Goal: Information Seeking & Learning: Learn about a topic

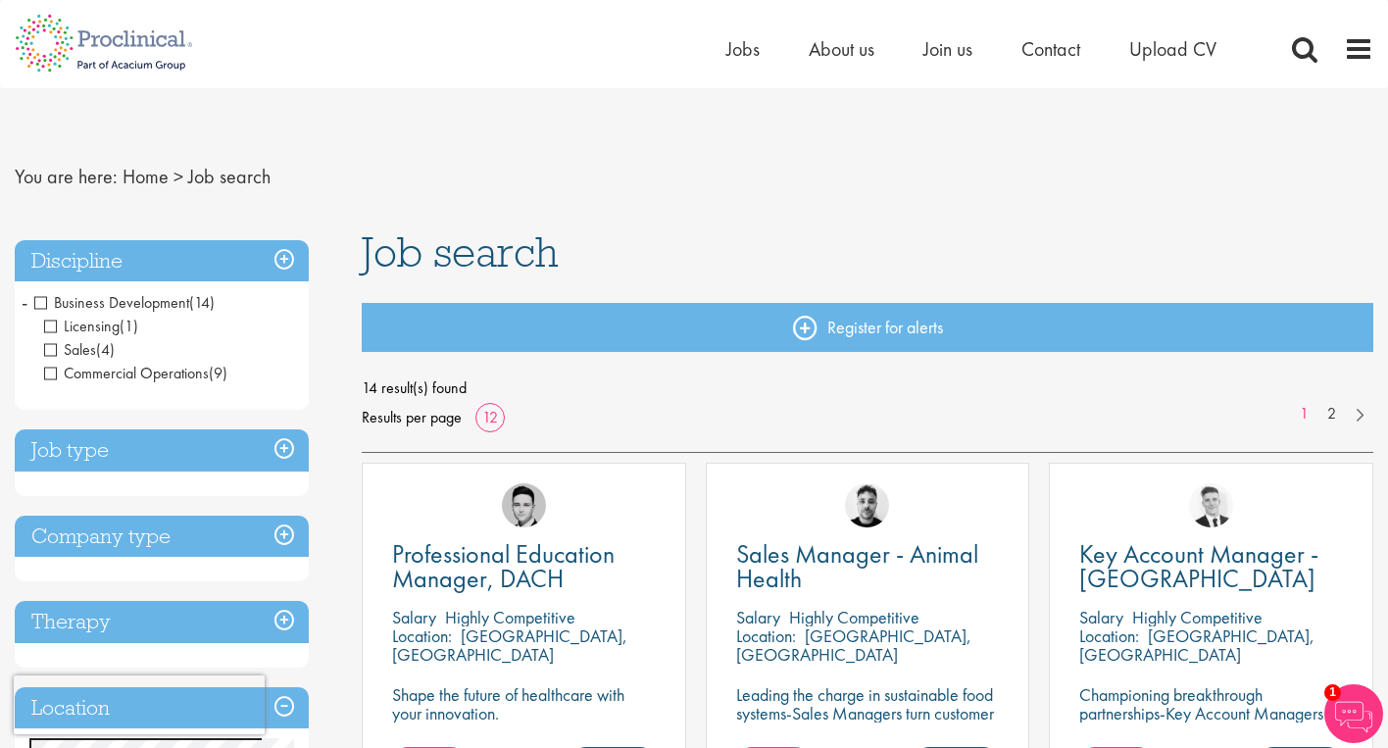
scroll to position [3, 0]
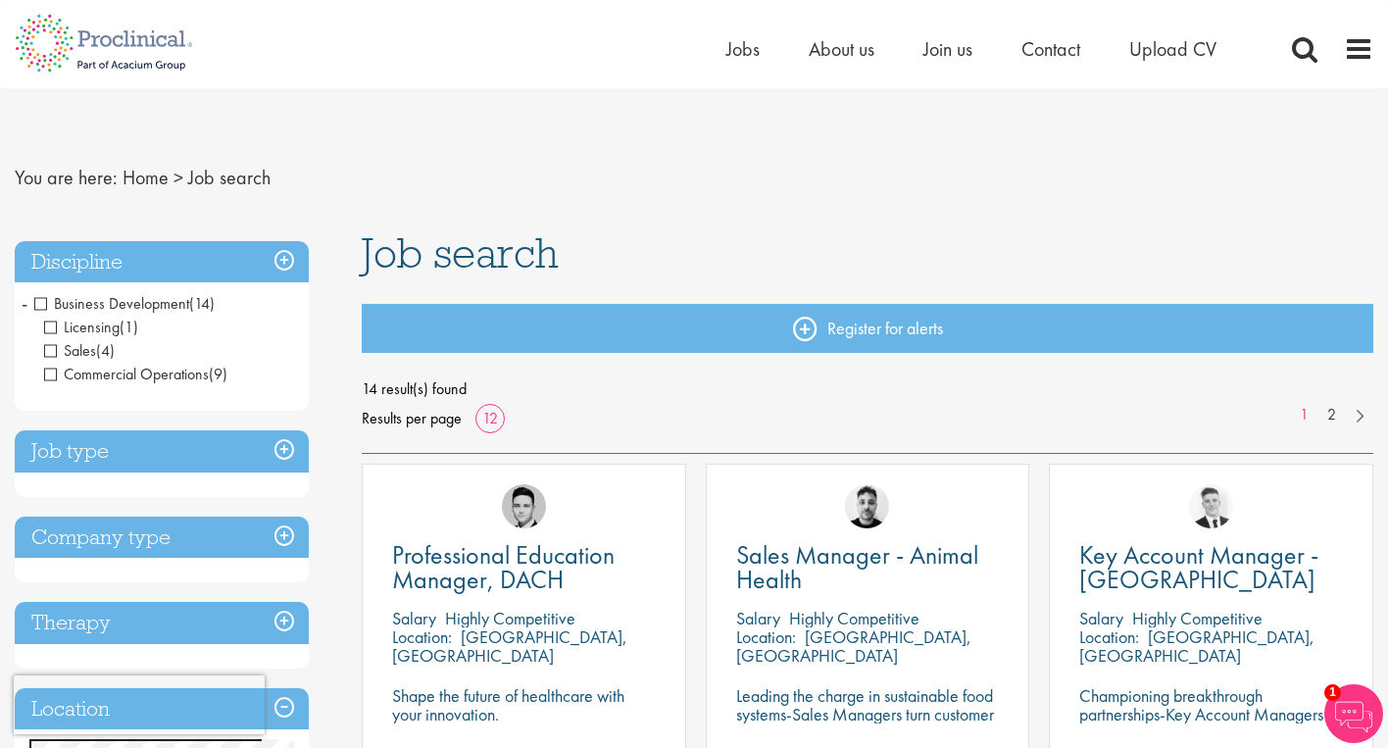
click at [282, 261] on h3 "Discipline" at bounding box center [162, 262] width 294 height 42
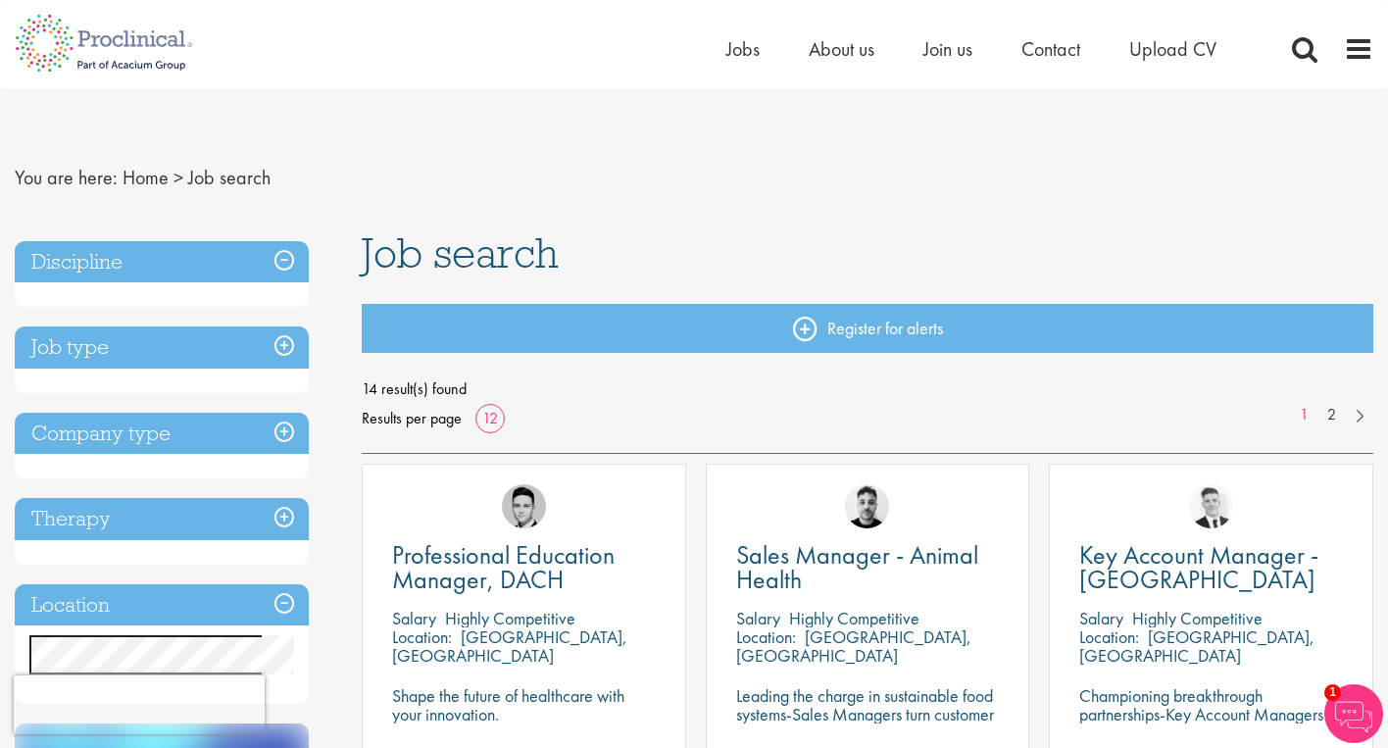
click at [282, 264] on h3 "Discipline" at bounding box center [162, 262] width 294 height 42
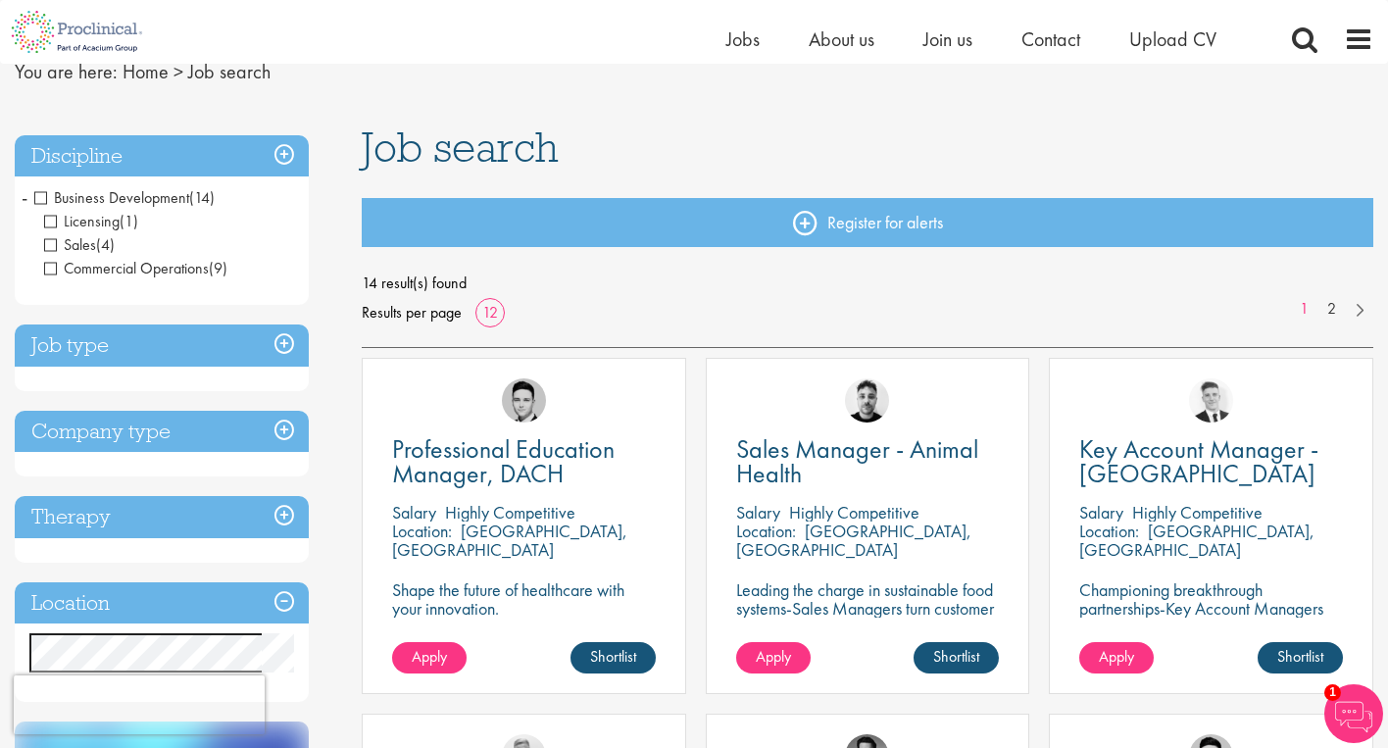
scroll to position [106, 0]
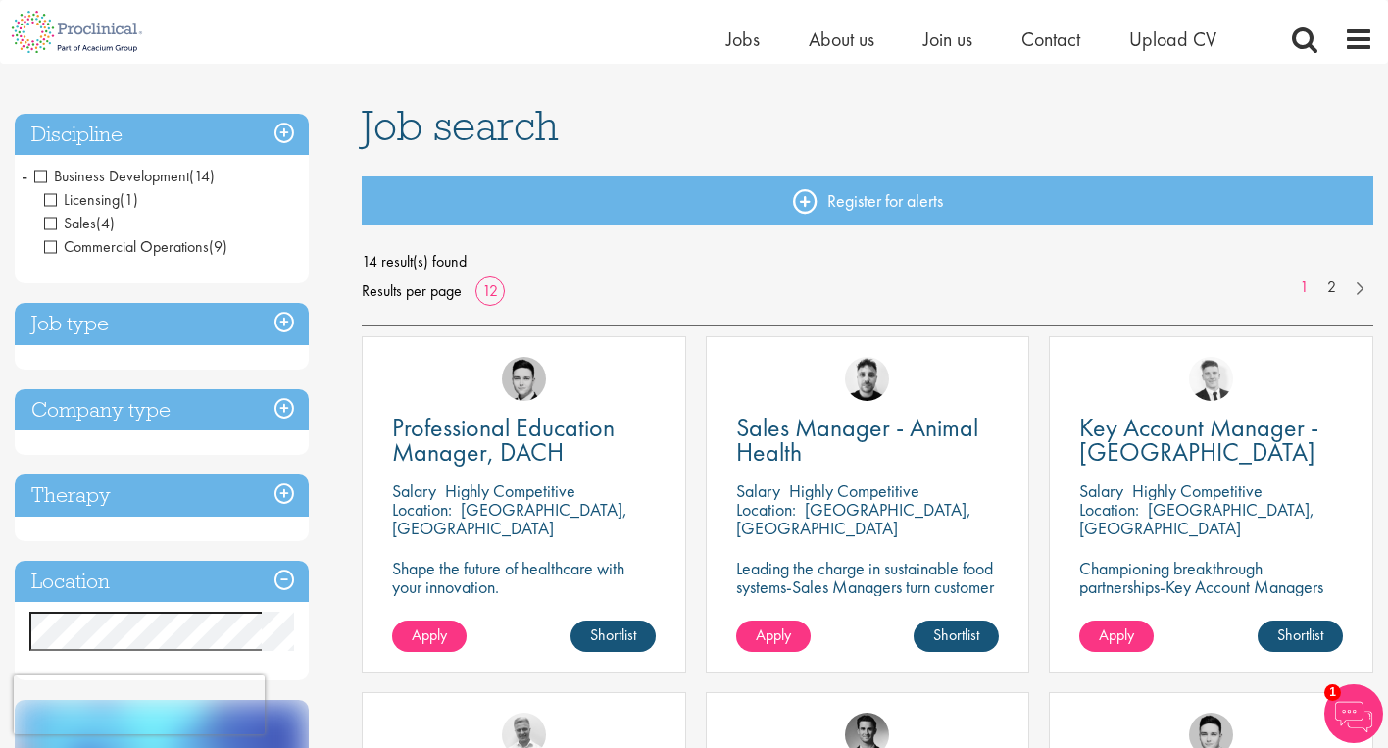
click at [24, 176] on span "-" at bounding box center [25, 175] width 6 height 29
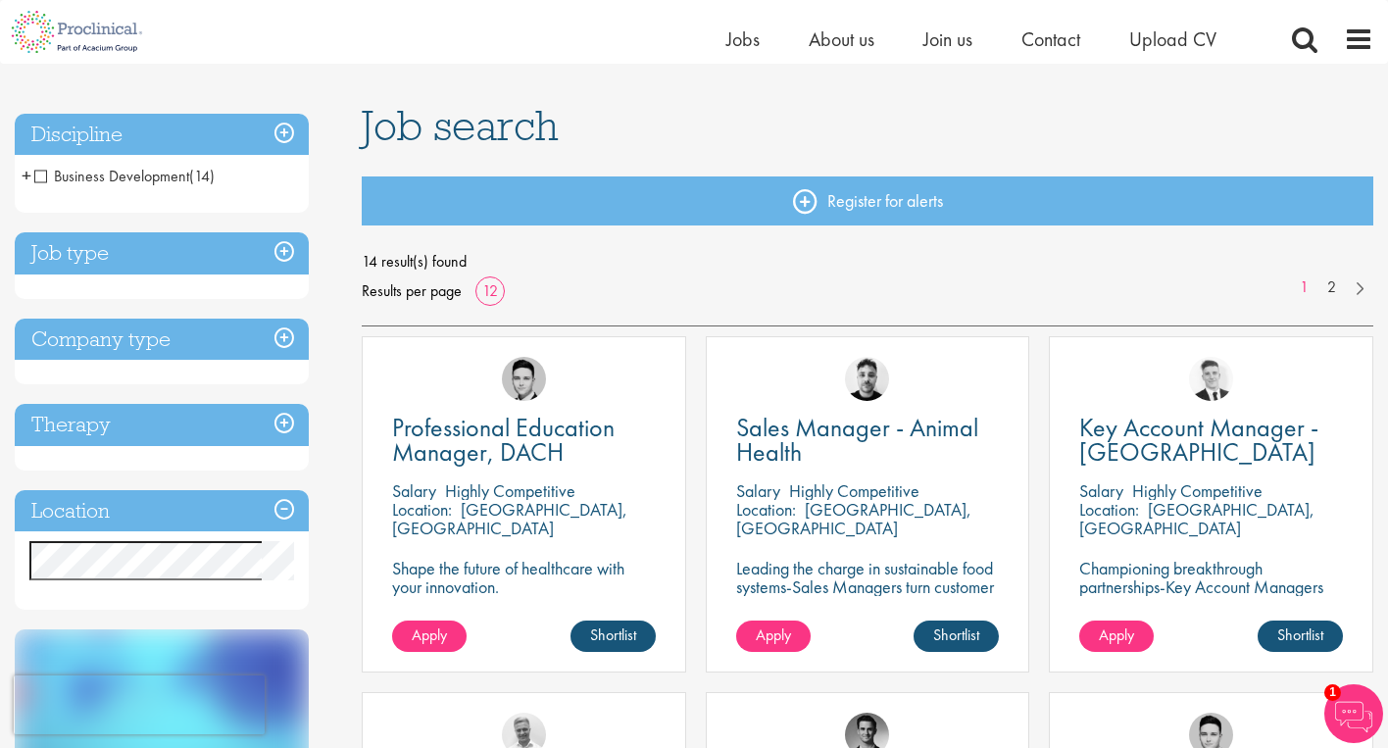
click at [38, 175] on span "Business Development" at bounding box center [111, 176] width 155 height 21
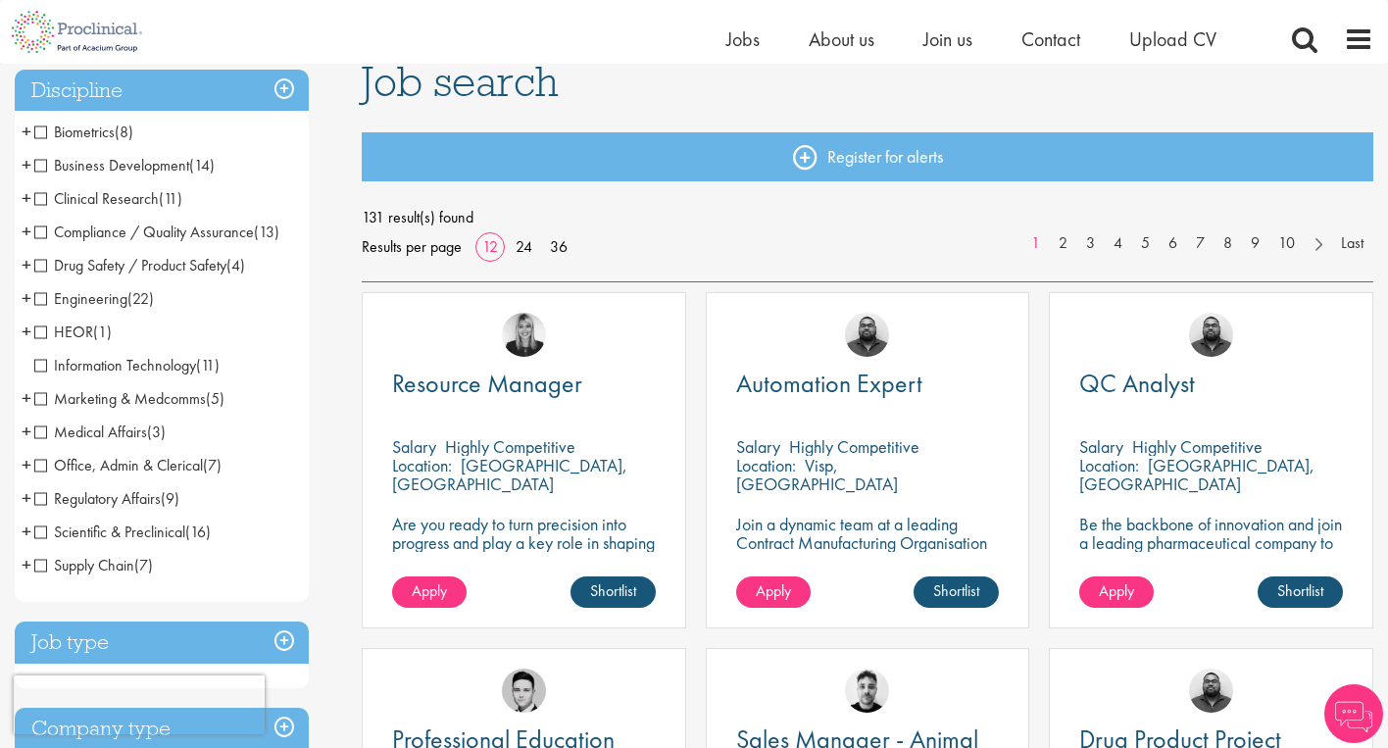
scroll to position [153, 0]
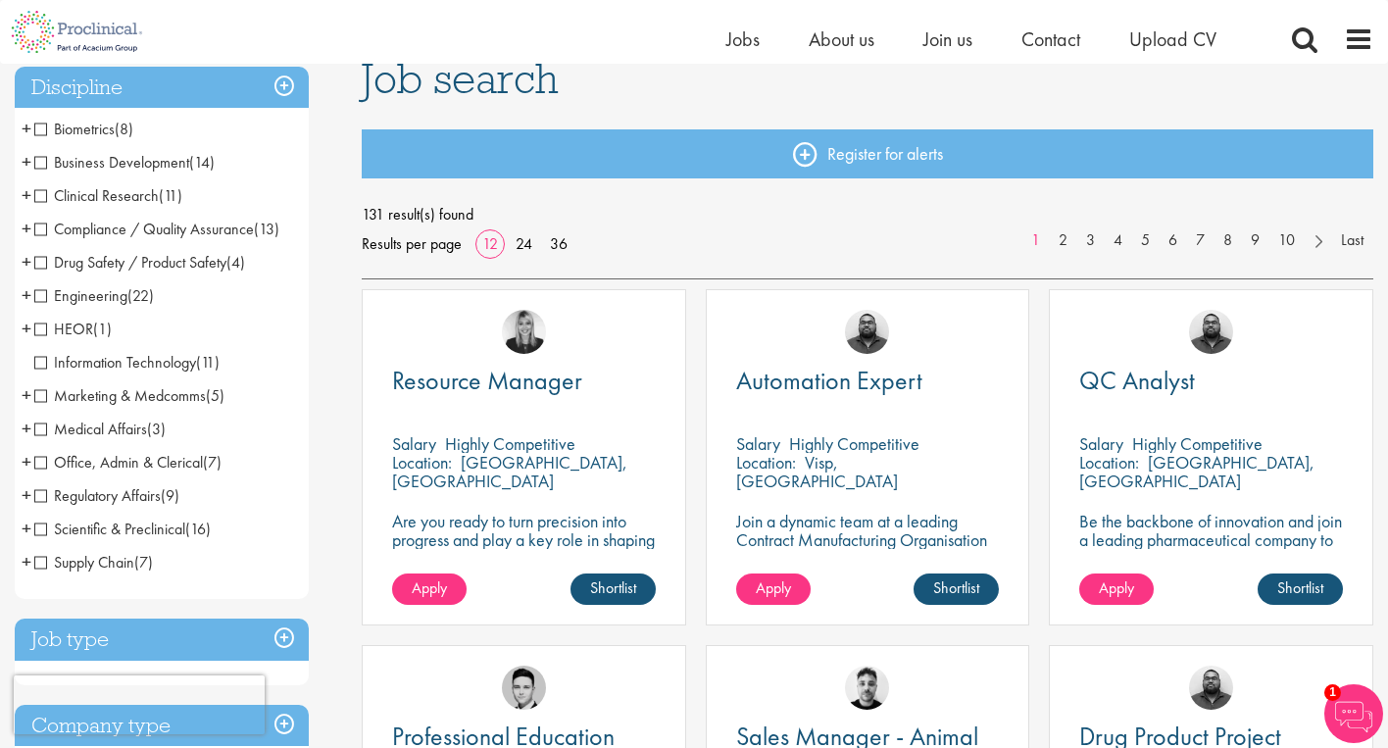
click at [27, 462] on span "+" at bounding box center [27, 461] width 10 height 29
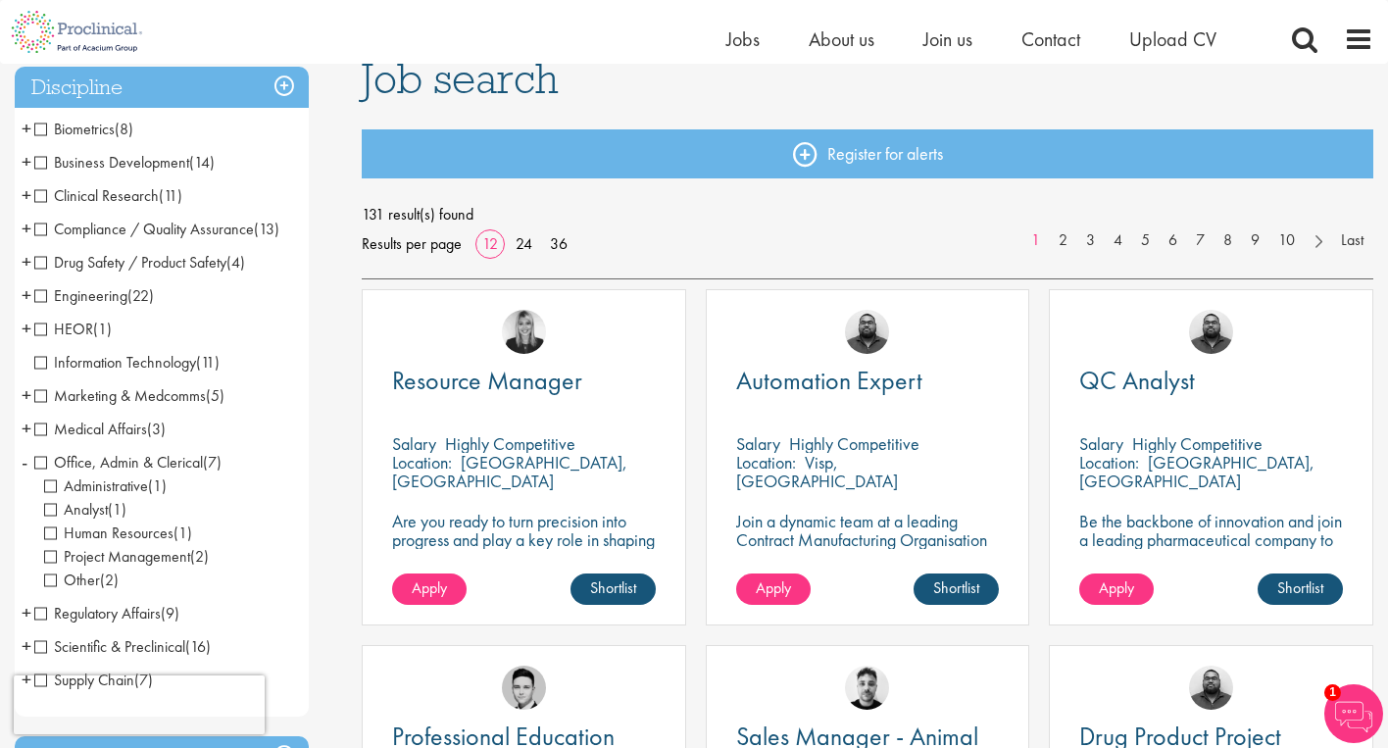
click at [26, 462] on span "-" at bounding box center [25, 461] width 6 height 29
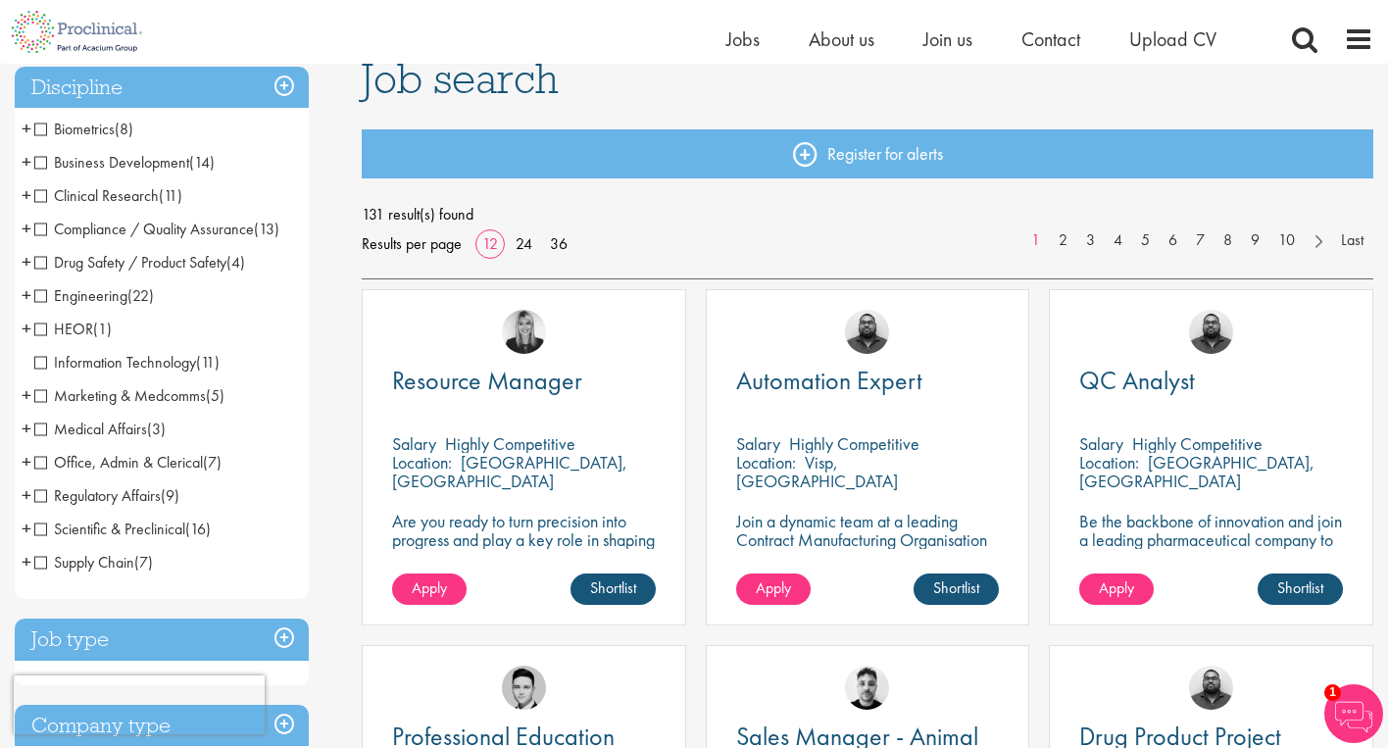
scroll to position [118, 0]
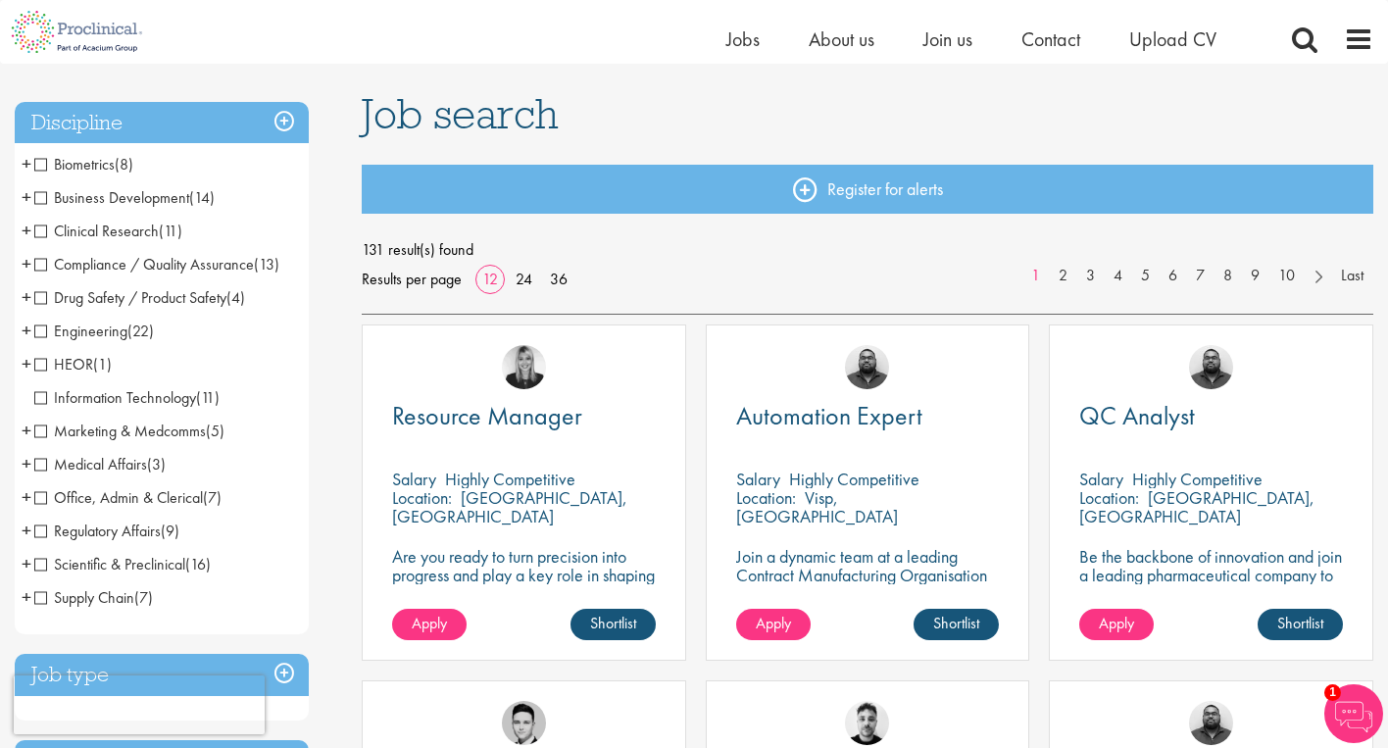
click at [31, 198] on li "Business Development (14) - + Licensing (1) Sales (4) Commercial Operations (9)" at bounding box center [162, 197] width 294 height 33
click at [25, 195] on span "+" at bounding box center [27, 196] width 10 height 29
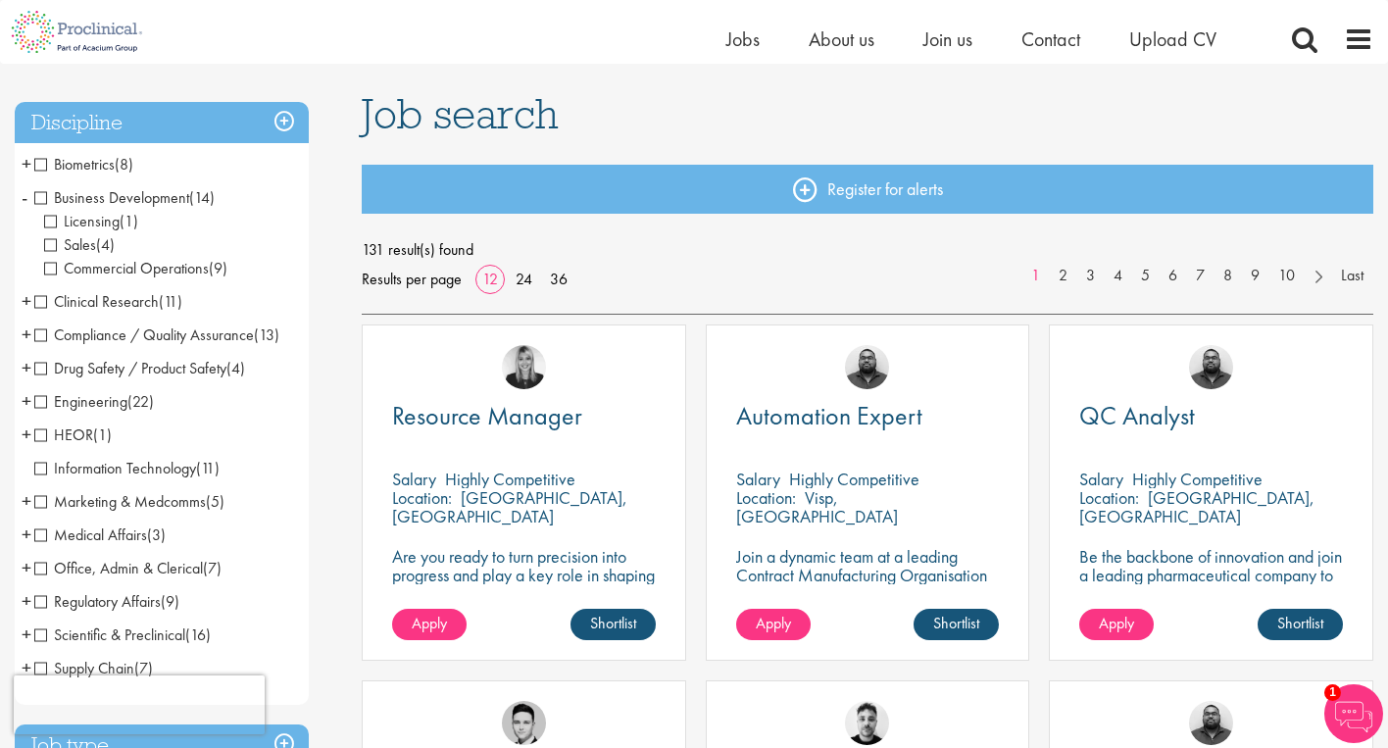
click at [56, 247] on span "Sales" at bounding box center [70, 244] width 52 height 21
click at [52, 243] on span "Sales" at bounding box center [70, 244] width 52 height 21
click at [50, 265] on span "Commercial Operations" at bounding box center [126, 268] width 165 height 21
